Goal: Information Seeking & Learning: Learn about a topic

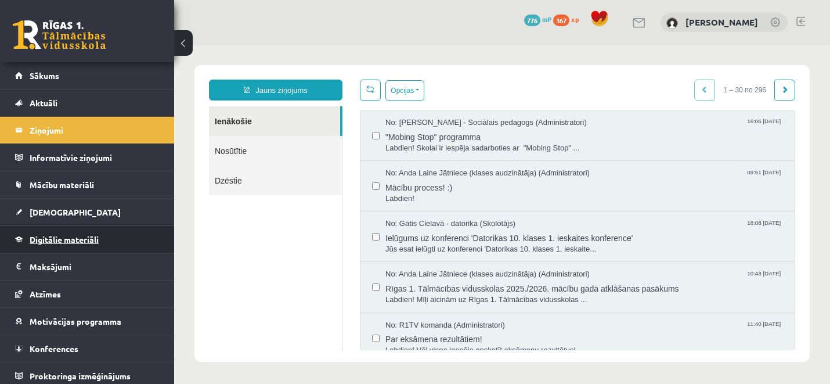
click at [81, 243] on span "Digitālie materiāli" at bounding box center [64, 239] width 69 height 10
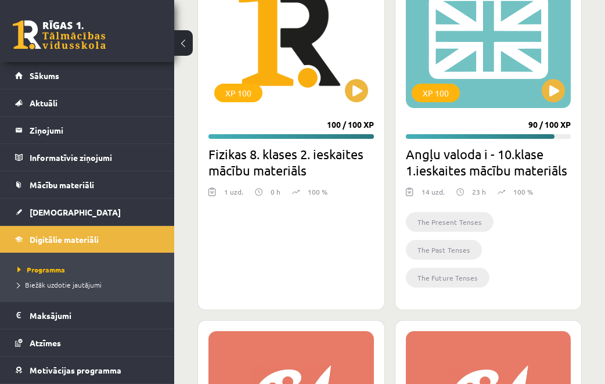
scroll to position [1971, 0]
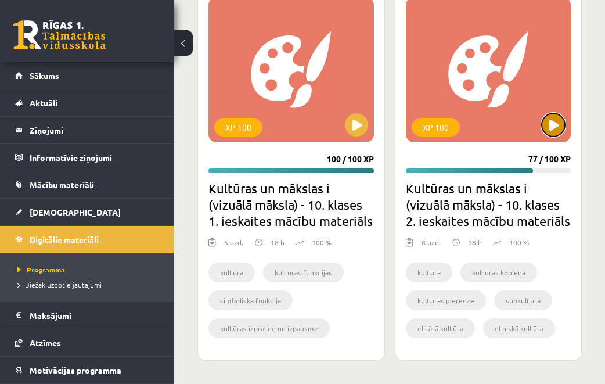
click at [440, 113] on button at bounding box center [553, 124] width 23 height 23
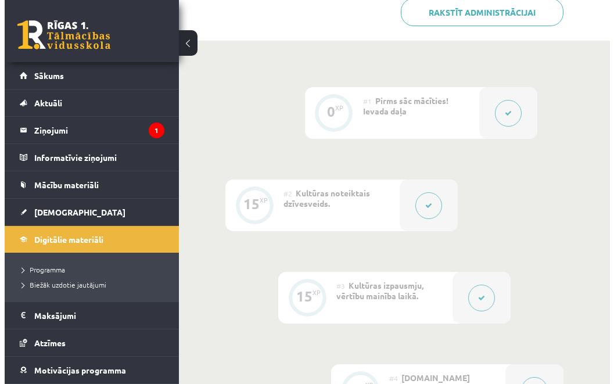
scroll to position [494, 0]
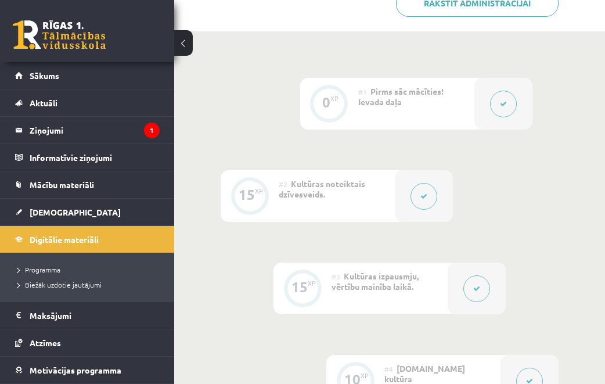
click at [428, 206] on button at bounding box center [424, 196] width 27 height 27
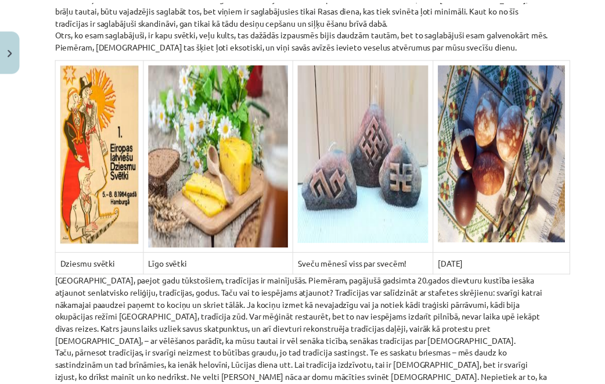
scroll to position [366, 0]
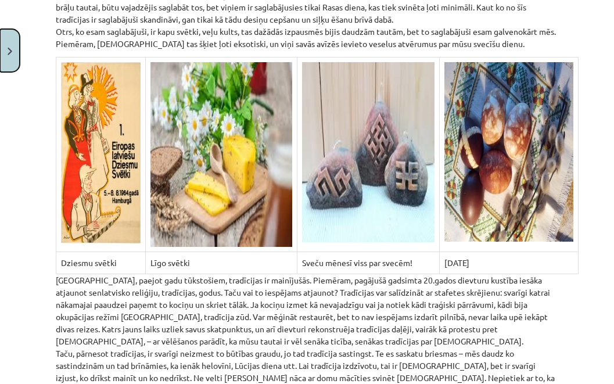
click at [19, 59] on button "Close" at bounding box center [10, 50] width 20 height 43
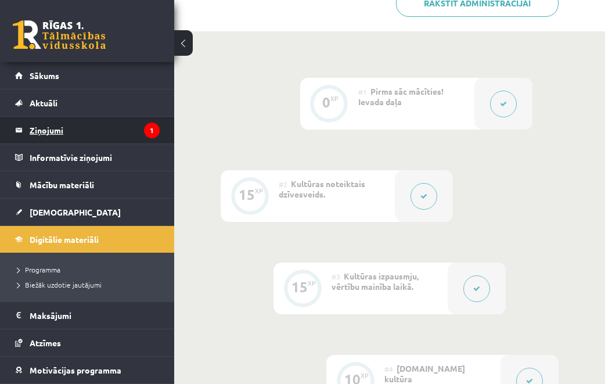
click at [51, 128] on legend "Ziņojumi 1" at bounding box center [95, 130] width 130 height 27
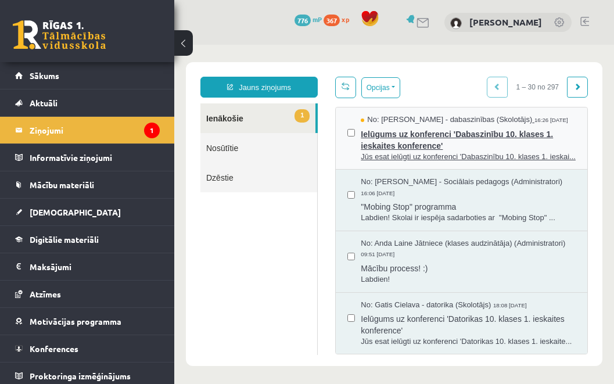
click at [440, 149] on span "Ielūgums uz konferenci 'Dabaszinību 10. klases 1. ieskaites konference'" at bounding box center [468, 138] width 215 height 26
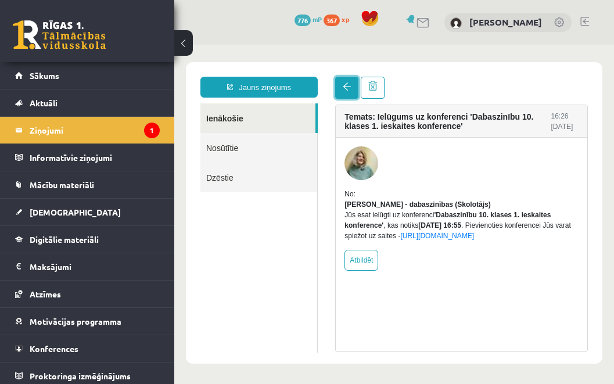
click at [348, 91] on span at bounding box center [347, 86] width 8 height 8
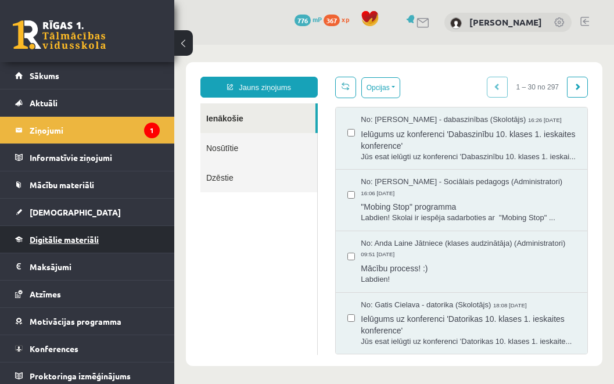
click at [58, 235] on span "Digitālie materiāli" at bounding box center [64, 239] width 69 height 10
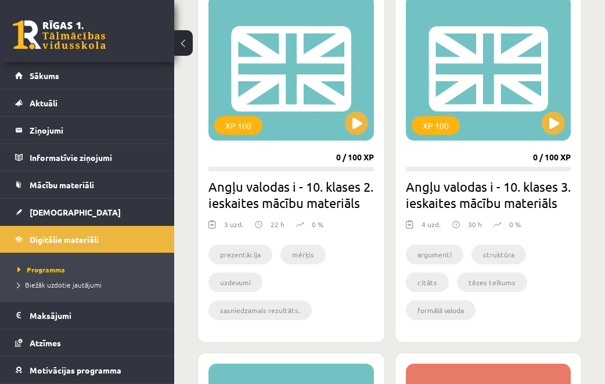
scroll to position [381, 0]
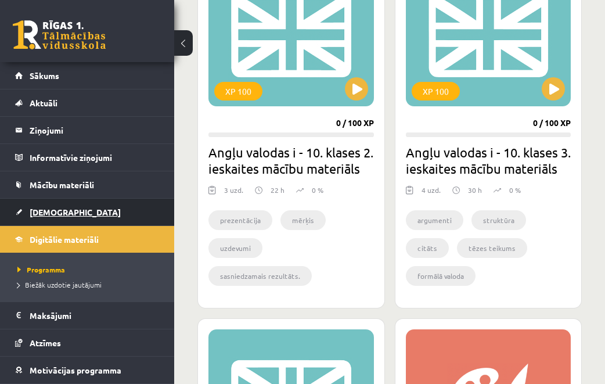
click at [86, 210] on link "[DEMOGRAPHIC_DATA]" at bounding box center [87, 212] width 145 height 27
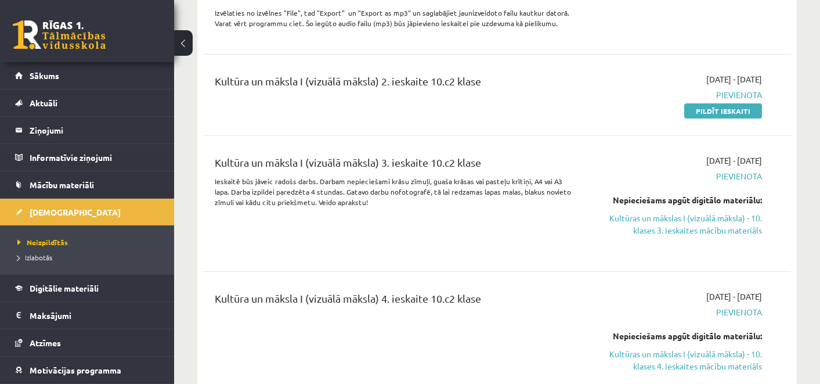
scroll to position [642, 0]
